Goal: Information Seeking & Learning: Learn about a topic

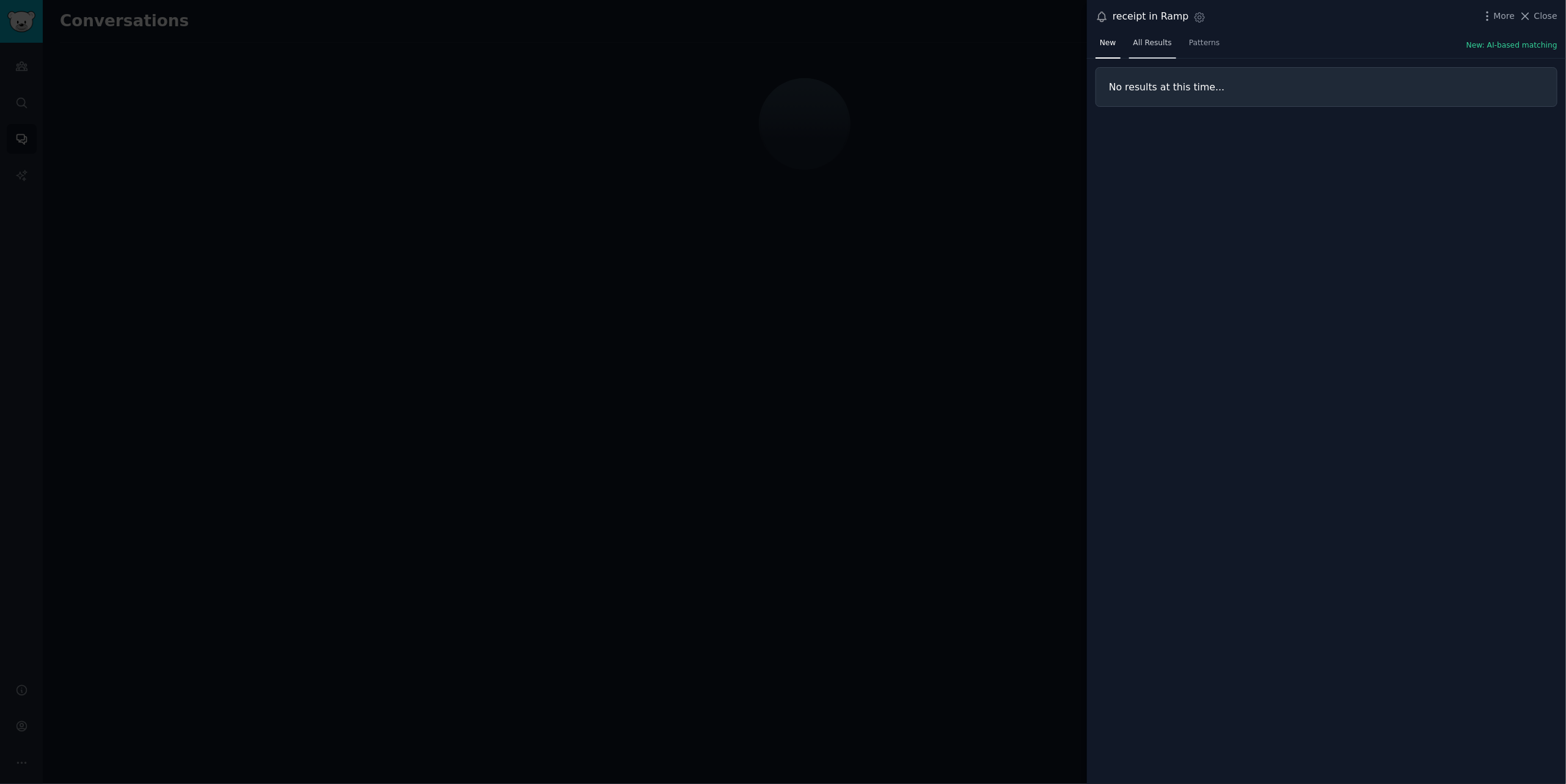
click at [1156, 39] on span "All Results" at bounding box center [1152, 43] width 39 height 11
click at [1554, 10] on span "Close" at bounding box center [1545, 16] width 23 height 13
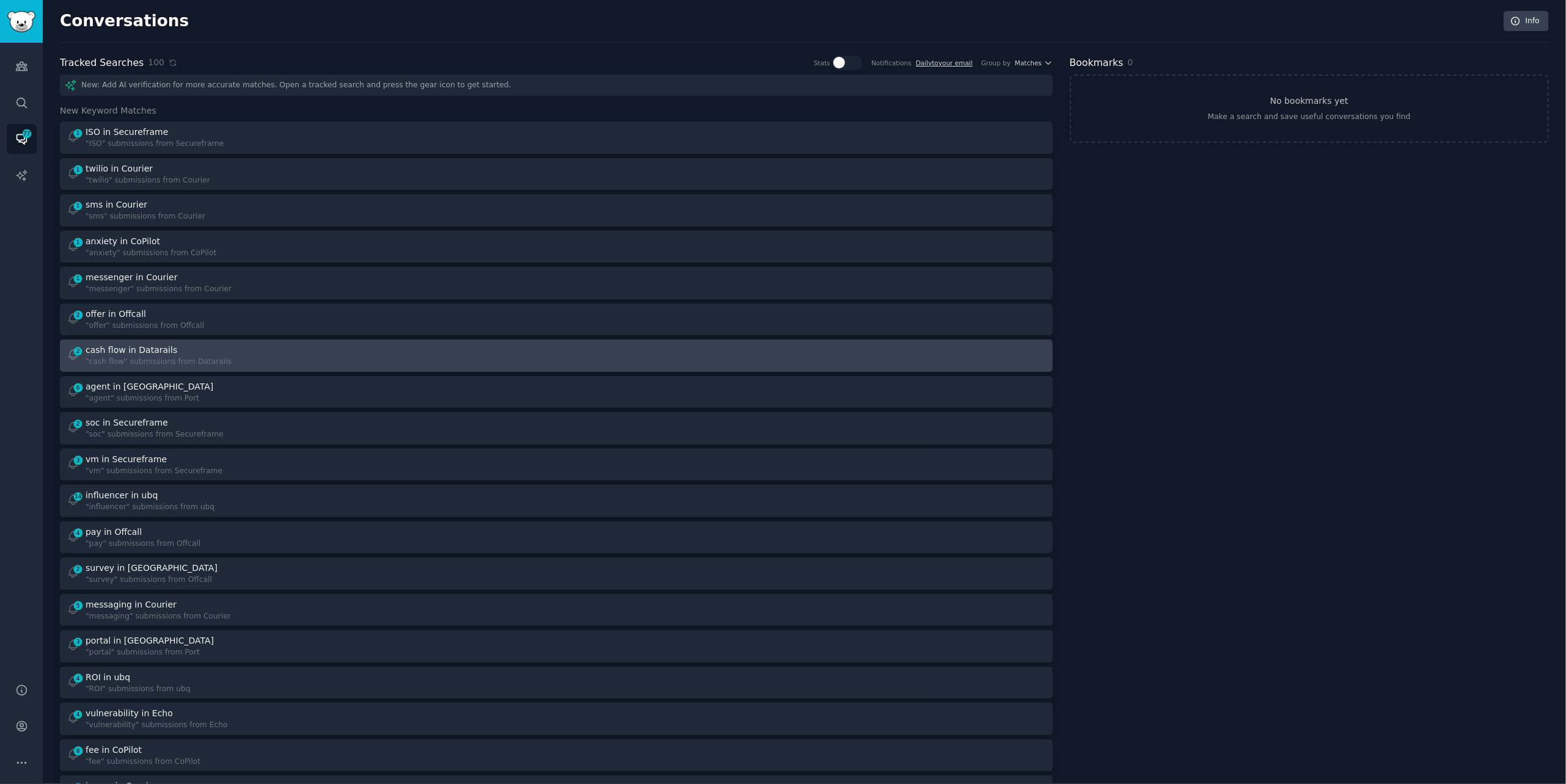
click at [162, 368] on link "2 cash flow in Datarails "cash flow" submissions from Datarails" at bounding box center [556, 355] width 992 height 32
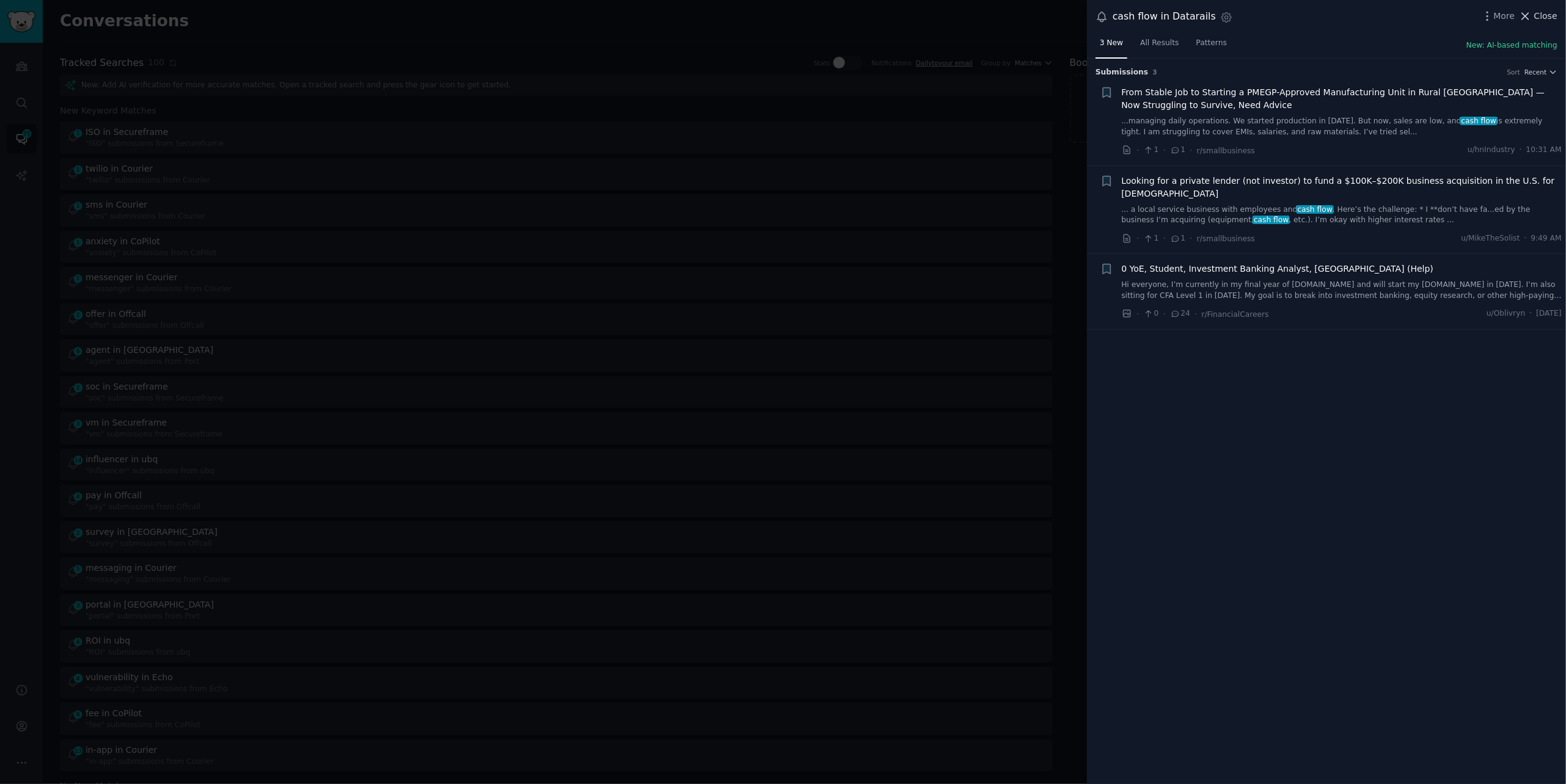
click at [1542, 11] on span "Close" at bounding box center [1545, 16] width 23 height 13
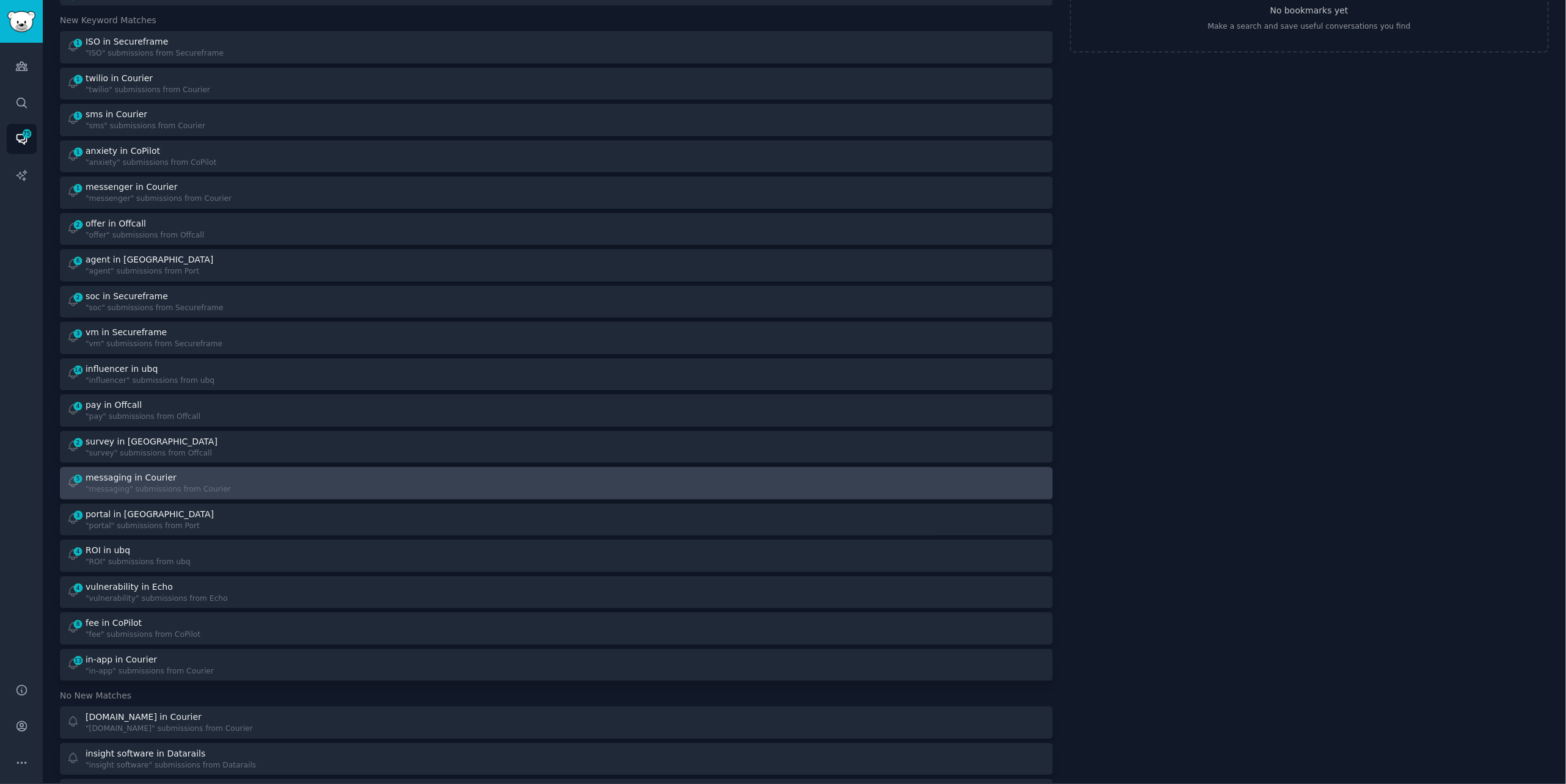
scroll to position [87, 0]
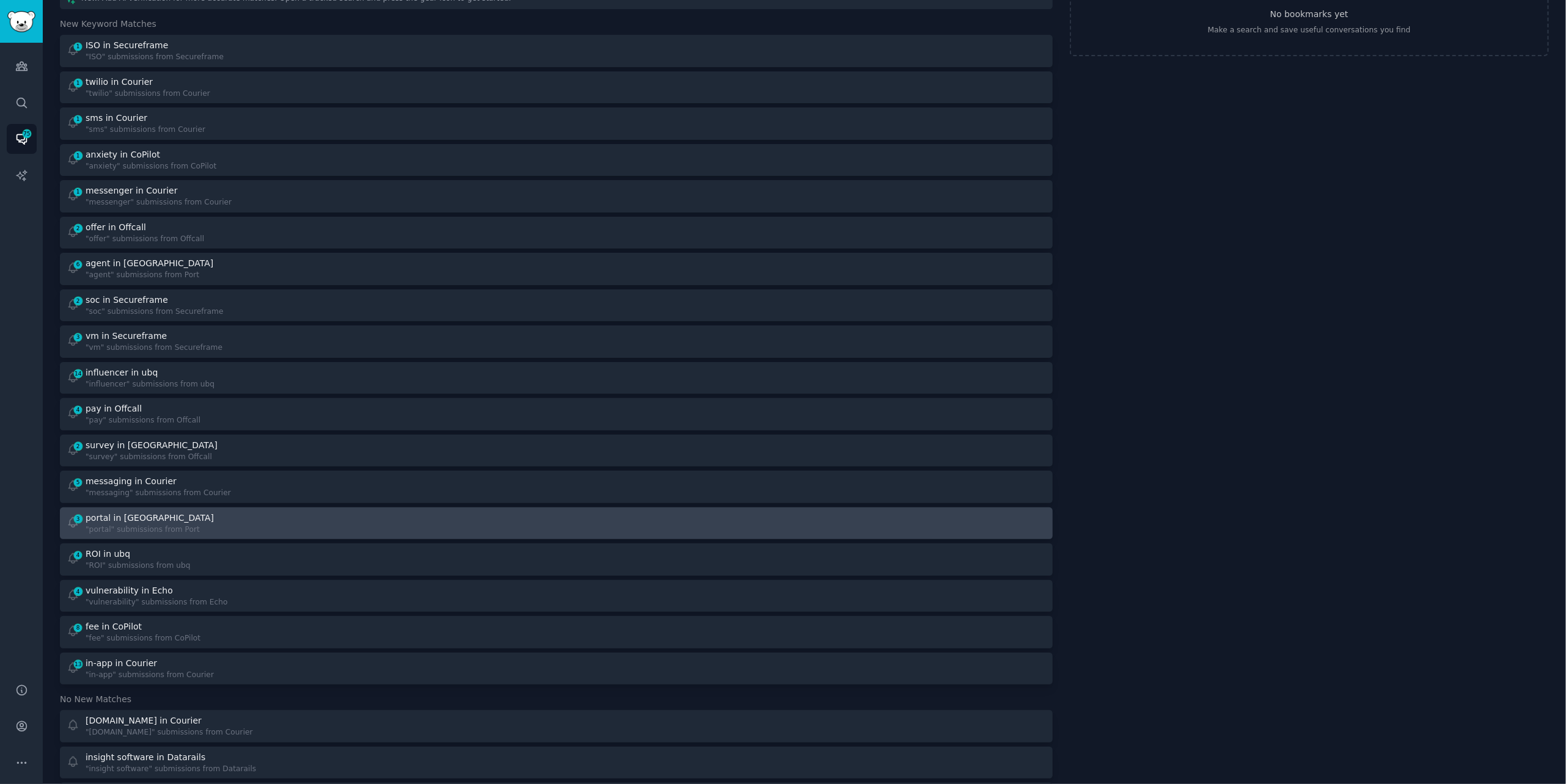
click at [136, 522] on div "portal in [GEOGRAPHIC_DATA]" at bounding box center [151, 518] width 131 height 13
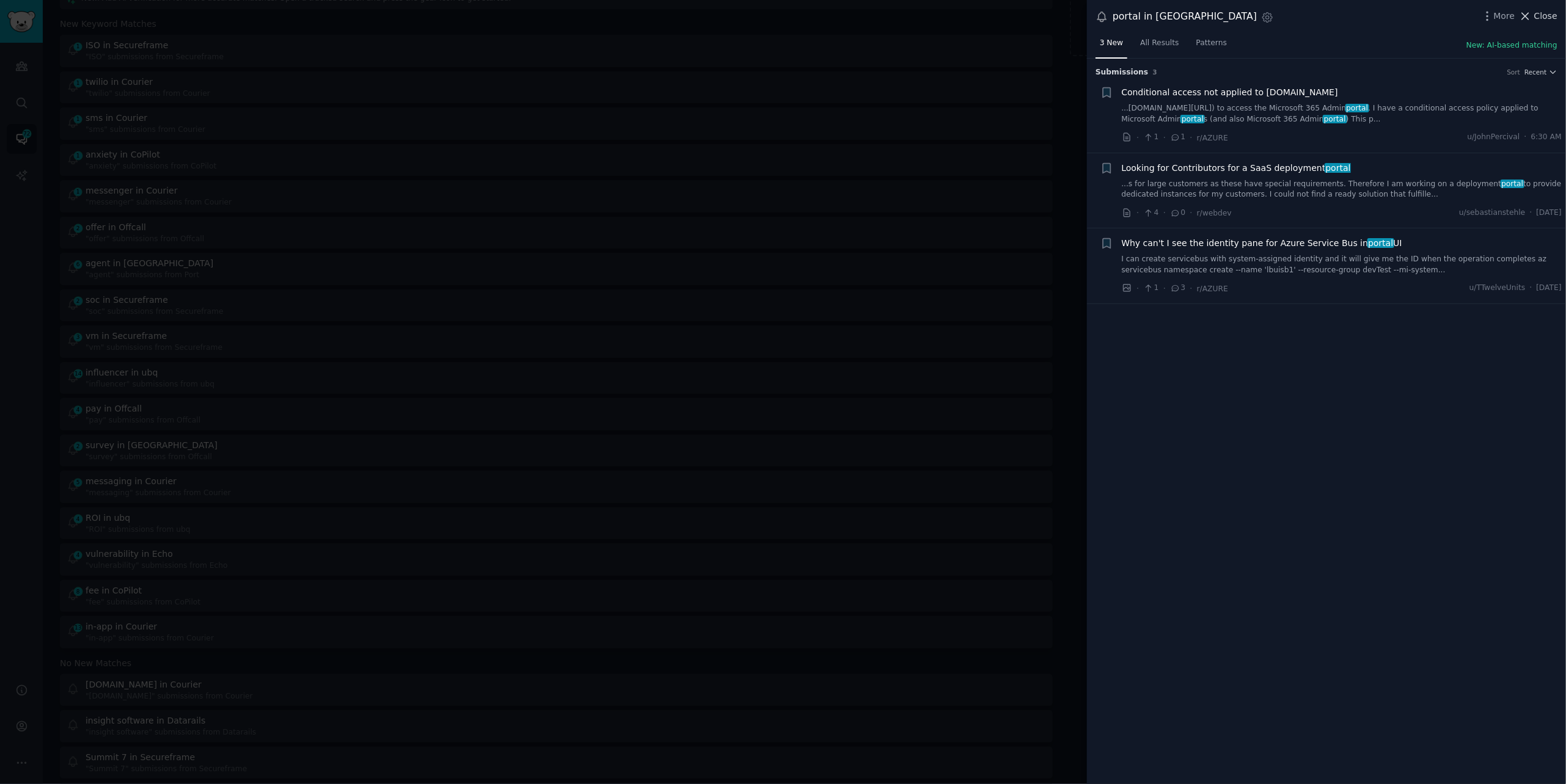
click at [1548, 19] on span "Close" at bounding box center [1545, 16] width 23 height 13
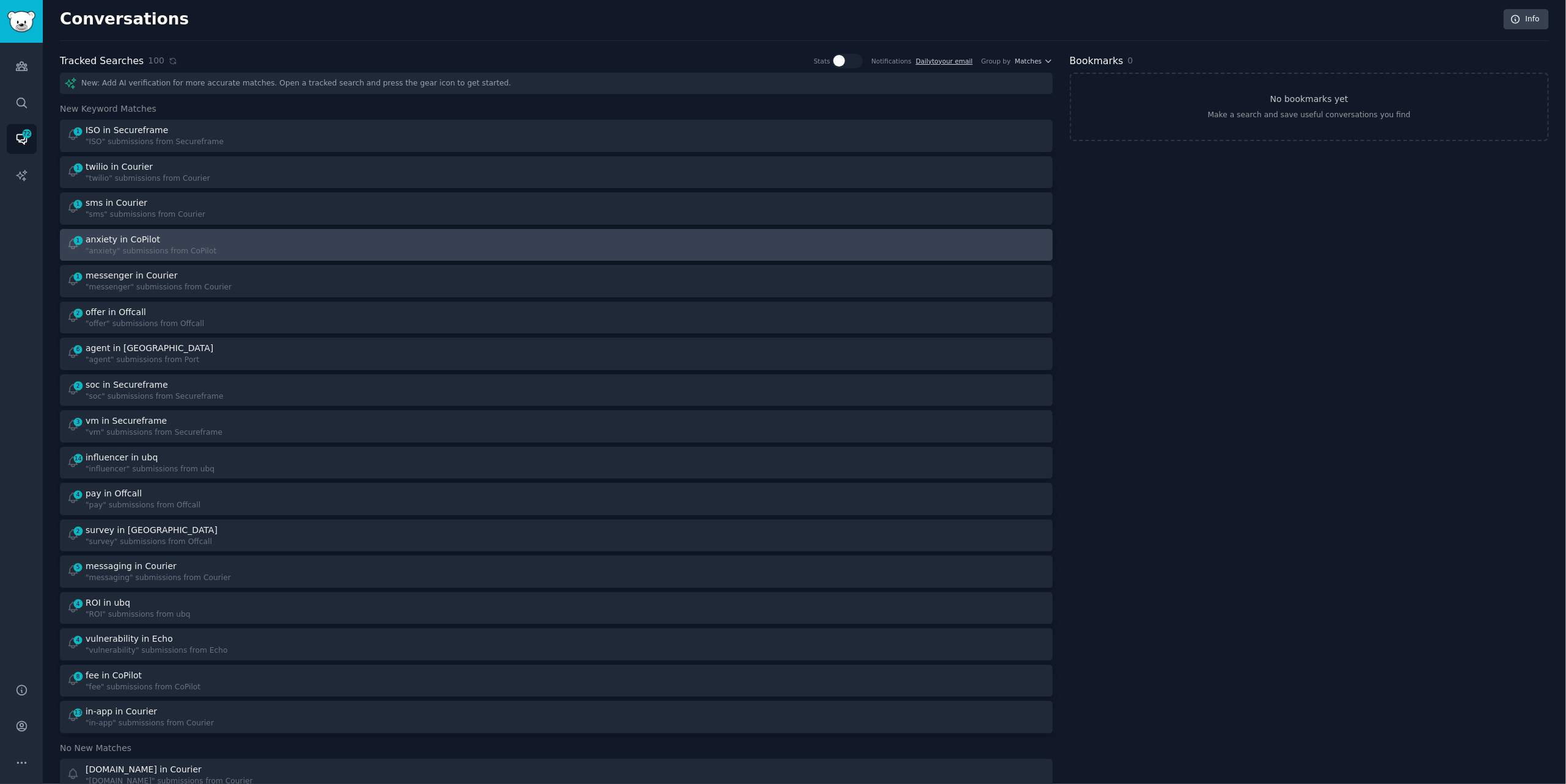
scroll to position [5, 0]
